Goal: Check status: Check status

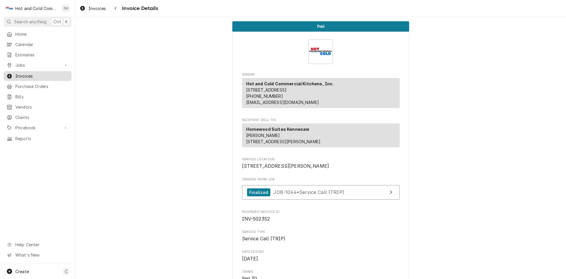
click at [30, 74] on span "Invoices" at bounding box center [41, 76] width 53 height 6
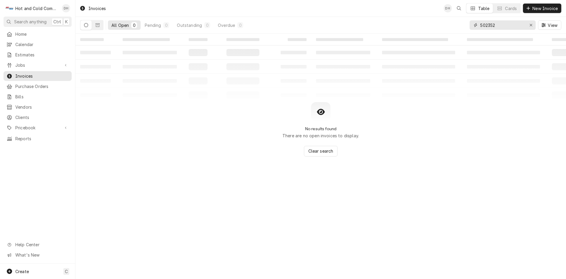
click at [512, 26] on input "502352" at bounding box center [502, 24] width 44 height 9
type input "502365"
click at [96, 26] on icon "Dynamic Content Wrapper" at bounding box center [98, 25] width 4 height 4
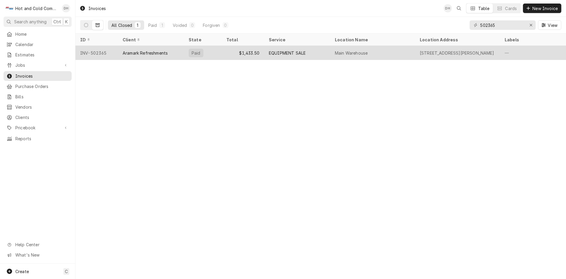
click at [223, 52] on div "$1,433.50" at bounding box center [243, 53] width 42 height 14
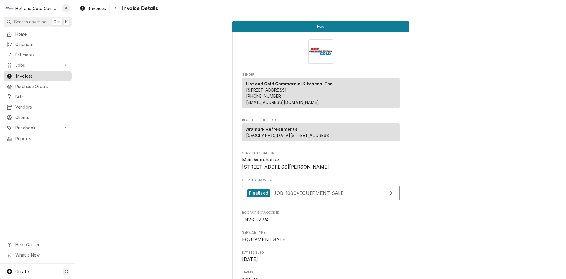
click at [31, 71] on link "Invoices" at bounding box center [38, 76] width 68 height 10
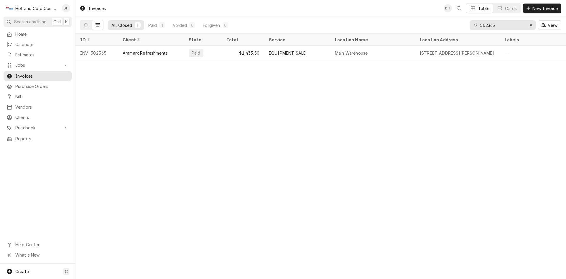
click at [521, 29] on input "502365" at bounding box center [502, 24] width 44 height 9
type input "502366"
click at [30, 73] on span "Invoices" at bounding box center [41, 76] width 53 height 6
click at [515, 25] on input "502366" at bounding box center [502, 24] width 44 height 9
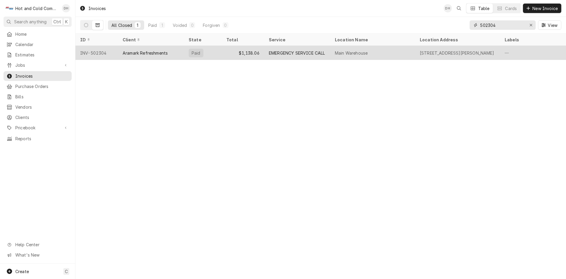
type input "502304"
click at [221, 52] on div "Paid" at bounding box center [203, 53] width 38 height 14
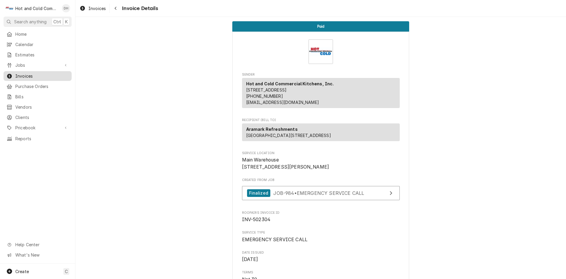
click at [40, 75] on span "Invoices" at bounding box center [41, 76] width 53 height 6
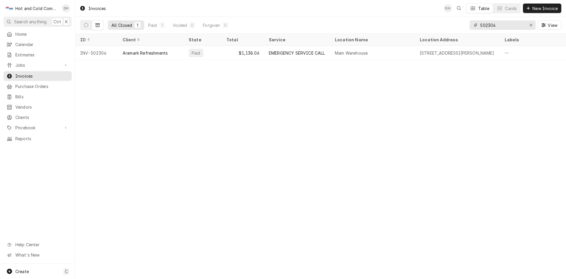
click at [518, 22] on input "502304" at bounding box center [502, 24] width 44 height 9
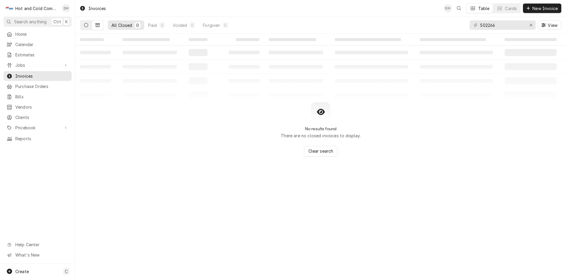
click at [85, 25] on icon "Dynamic Content Wrapper" at bounding box center [86, 25] width 4 height 4
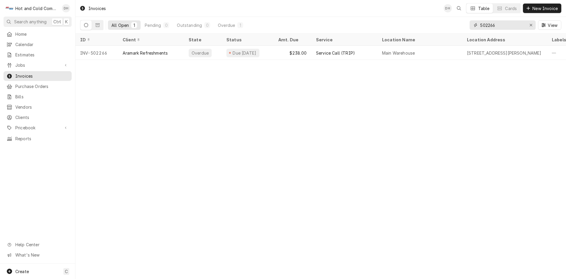
click at [515, 25] on input "502266" at bounding box center [502, 24] width 44 height 9
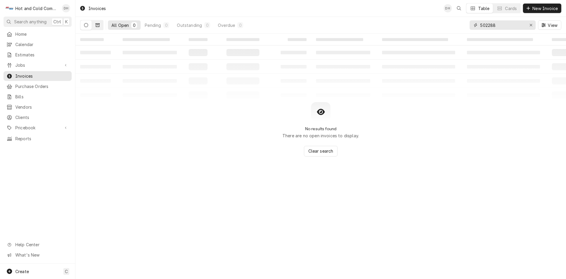
type input "502288"
click at [98, 26] on icon "Dynamic Content Wrapper" at bounding box center [98, 25] width 4 height 4
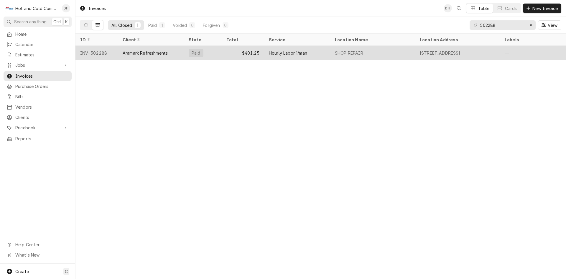
click at [223, 53] on div "$401.25" at bounding box center [243, 53] width 42 height 14
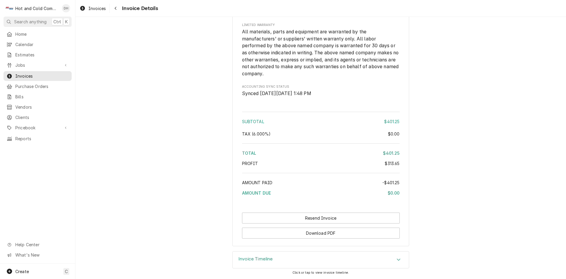
scroll to position [818, 0]
click at [320, 234] on button "Download PDF" at bounding box center [321, 232] width 158 height 11
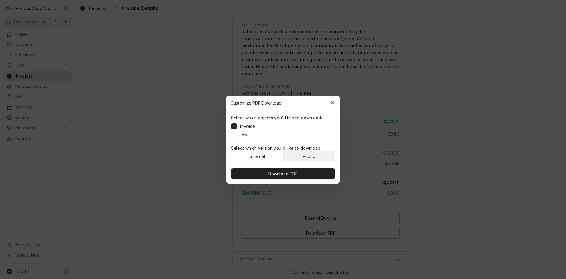
click at [324, 155] on button "Public" at bounding box center [309, 155] width 52 height 9
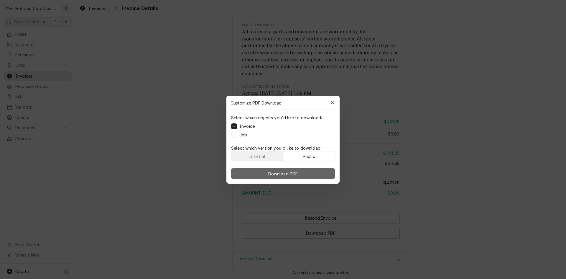
click at [286, 175] on span "Download PDF" at bounding box center [283, 173] width 32 height 6
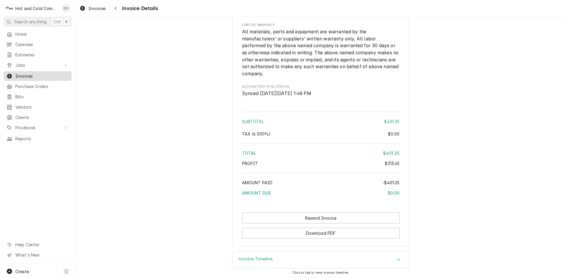
click at [45, 73] on span "Invoices" at bounding box center [41, 76] width 53 height 6
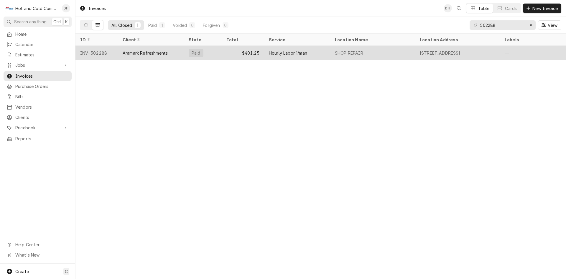
click at [225, 54] on div "$401.25" at bounding box center [243, 53] width 42 height 14
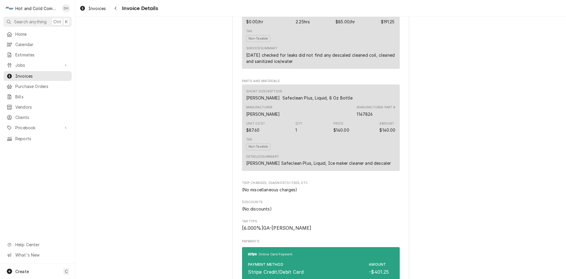
scroll to position [425, 0]
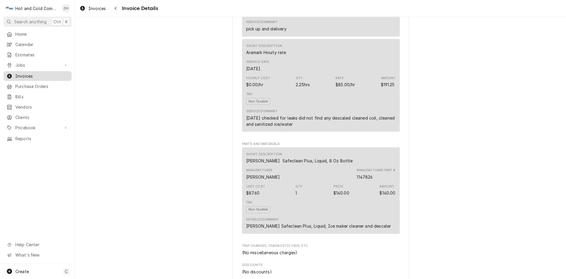
click at [50, 75] on span "Invoices" at bounding box center [41, 76] width 53 height 6
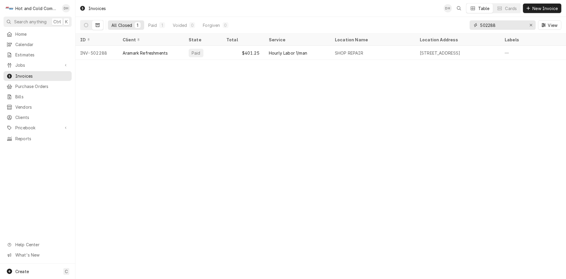
click at [511, 26] on input "502288" at bounding box center [502, 24] width 44 height 9
click at [509, 21] on div "502350 View" at bounding box center [516, 25] width 92 height 17
click at [510, 27] on input "502350" at bounding box center [502, 24] width 44 height 9
click at [507, 27] on input "502366" at bounding box center [502, 24] width 44 height 9
click at [512, 24] on input "502354" at bounding box center [502, 24] width 44 height 9
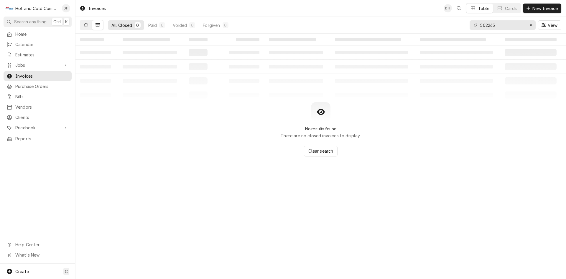
type input "502265"
click at [87, 25] on icon "Dynamic Content Wrapper" at bounding box center [86, 25] width 4 height 4
